Goal: Task Accomplishment & Management: Manage account settings

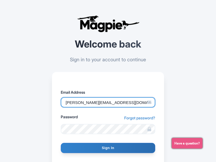
type input "cosimo@ecoarttravel.com"
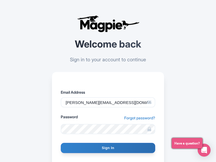
click at [108, 148] on input "Sign In" at bounding box center [108, 148] width 94 height 10
type input "Signing in..."
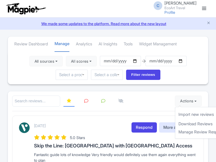
click at [182, 114] on link "Import new reviews" at bounding box center [206, 114] width 63 height 11
